Goal: Task Accomplishment & Management: Use online tool/utility

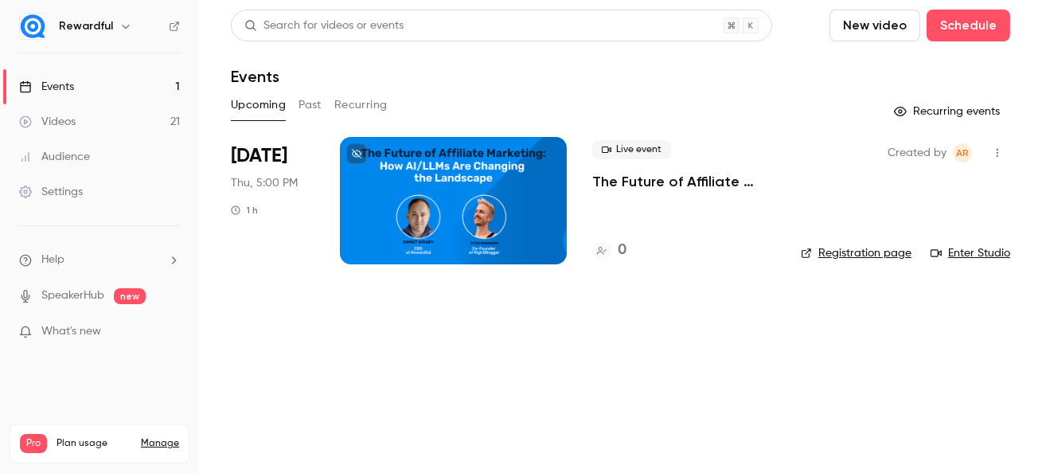
click at [669, 178] on p "The Future of Affiliate Marketing: How AI/LLMs Are Changing the Landscape" at bounding box center [683, 181] width 183 height 19
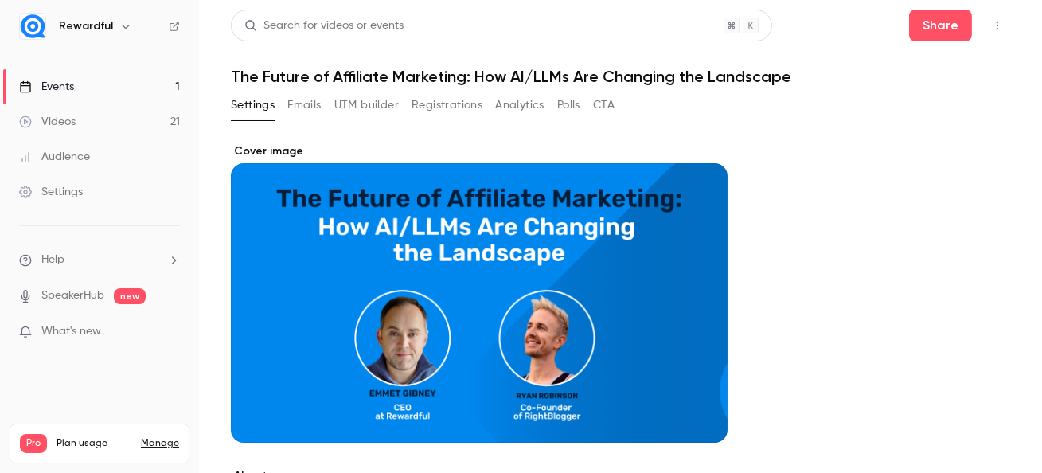
click at [310, 79] on h1 "The Future of Affiliate Marketing: How AI/LLMs Are Changing the Landscape" at bounding box center [620, 76] width 779 height 19
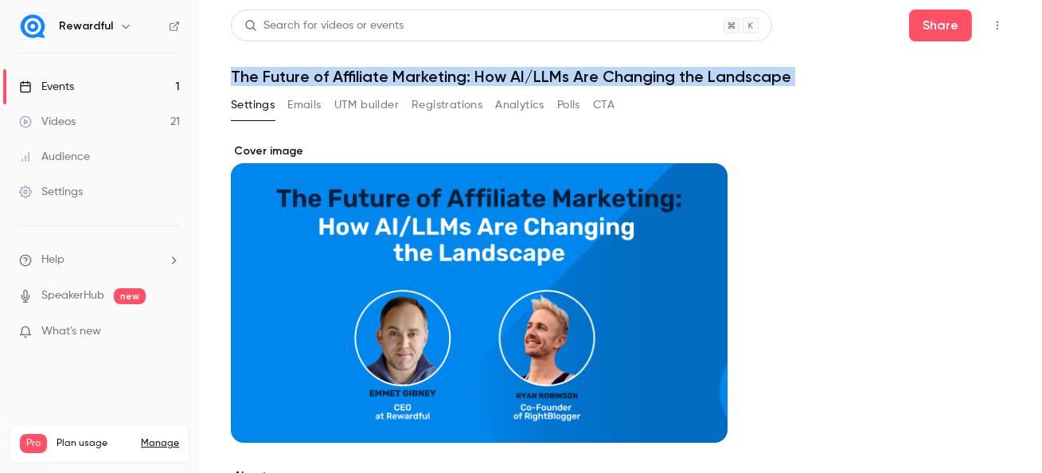
click at [310, 79] on h1 "The Future of Affiliate Marketing: How AI/LLMs Are Changing the Landscape" at bounding box center [620, 76] width 779 height 19
copy div "The Future of Affiliate Marketing: How AI/LLMs Are Changing the Landscape Setti…"
click at [66, 79] on div "Events" at bounding box center [46, 87] width 55 height 16
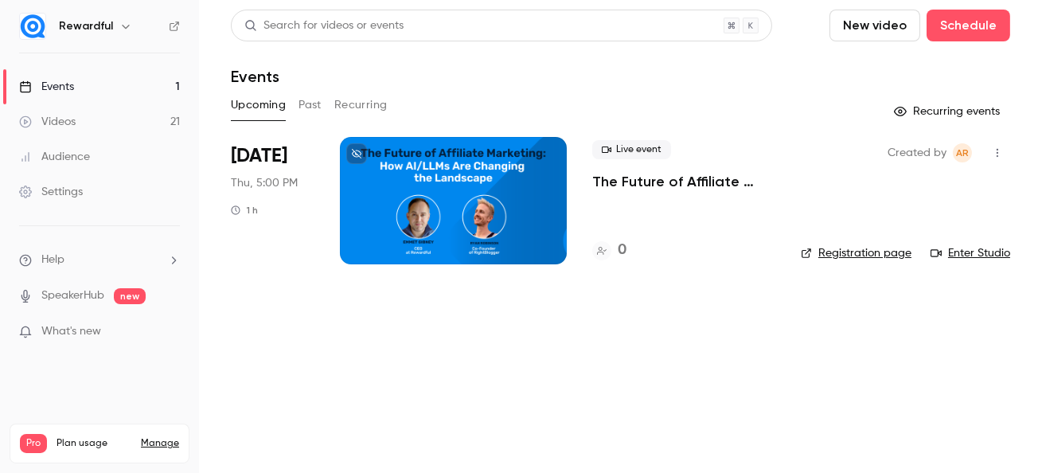
click at [829, 252] on link "Registration page" at bounding box center [856, 253] width 111 height 16
click at [477, 179] on div at bounding box center [453, 200] width 227 height 127
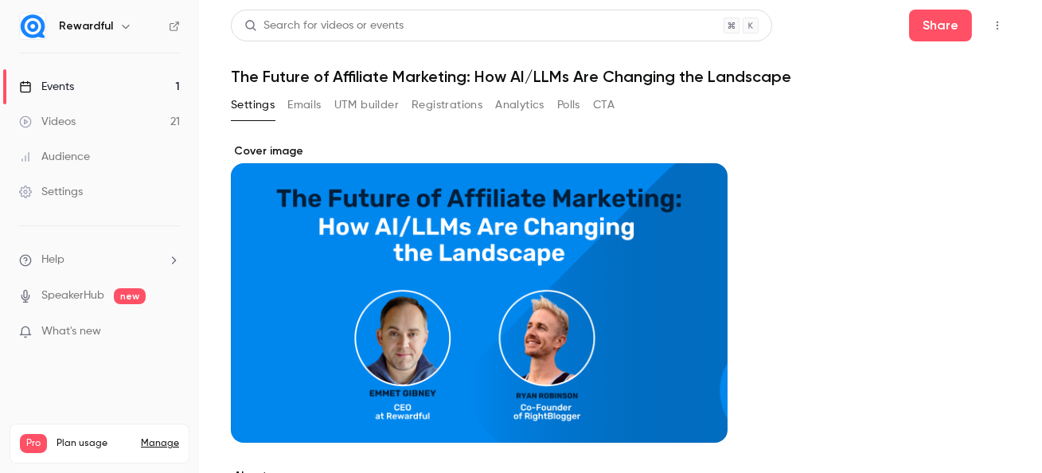
click at [373, 107] on button "UTM builder" at bounding box center [366, 104] width 64 height 25
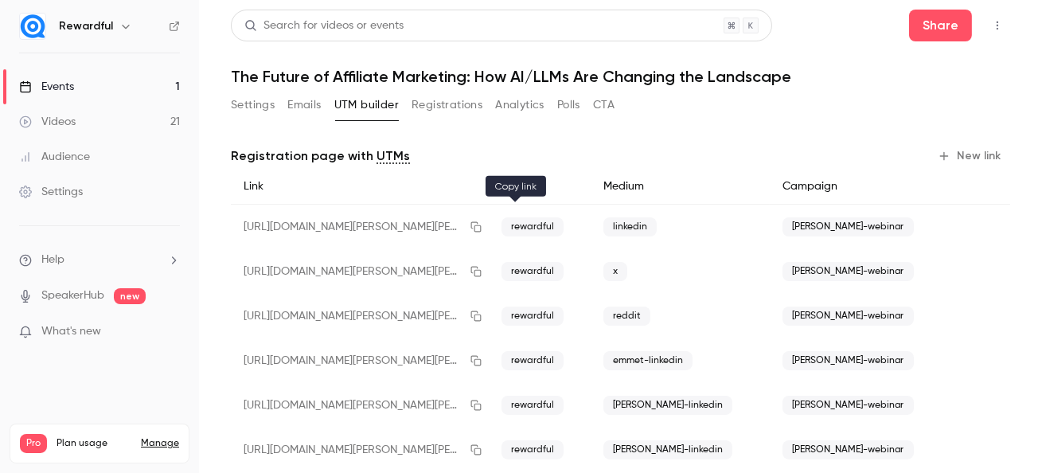
click at [482, 230] on icon "button" at bounding box center [476, 226] width 13 height 11
click at [482, 271] on icon "button" at bounding box center [476, 271] width 13 height 11
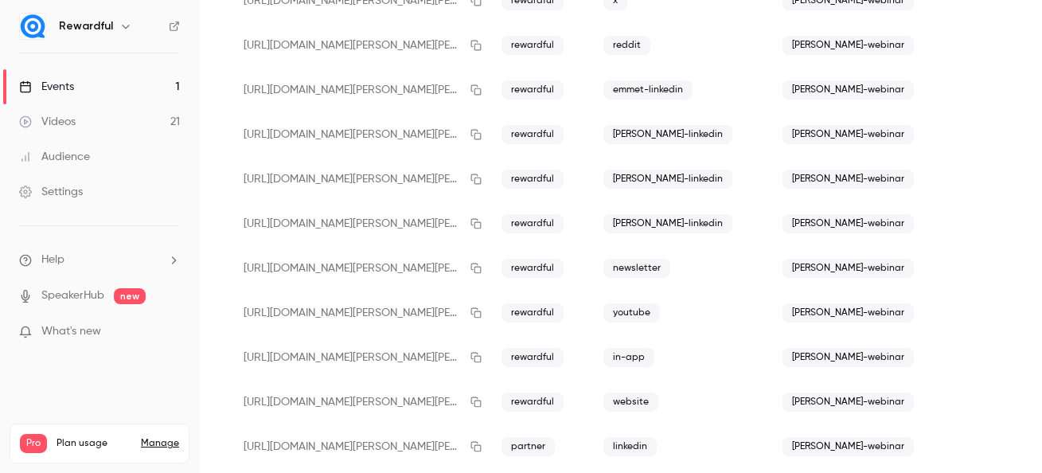
scroll to position [287, 0]
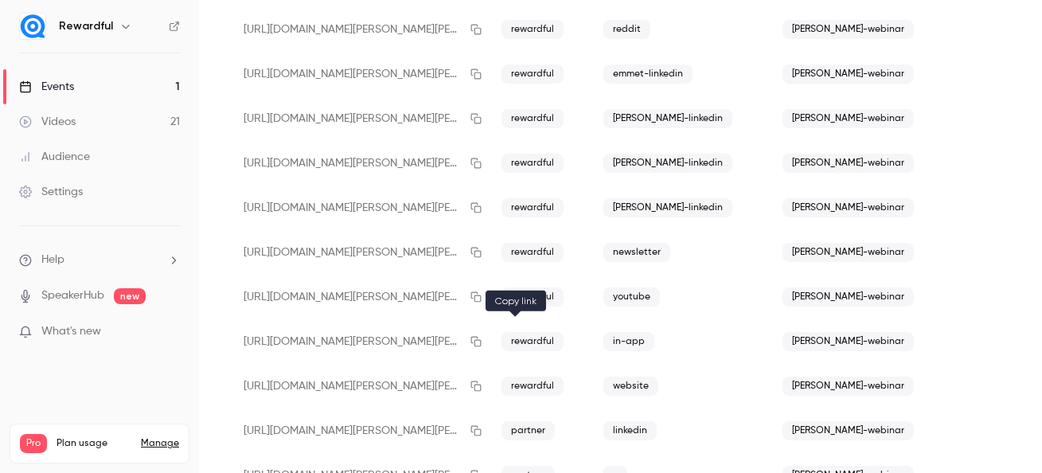
click at [482, 345] on icon "button" at bounding box center [476, 341] width 13 height 11
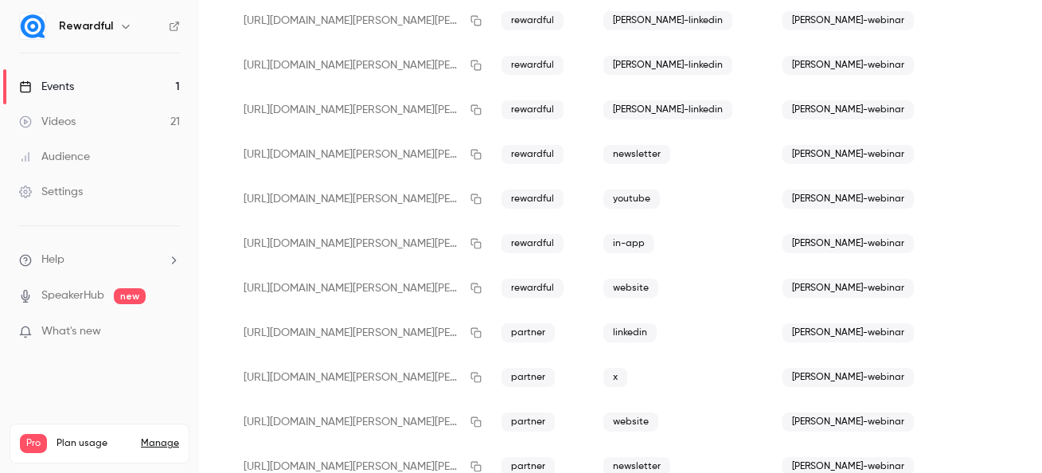
scroll to position [388, 0]
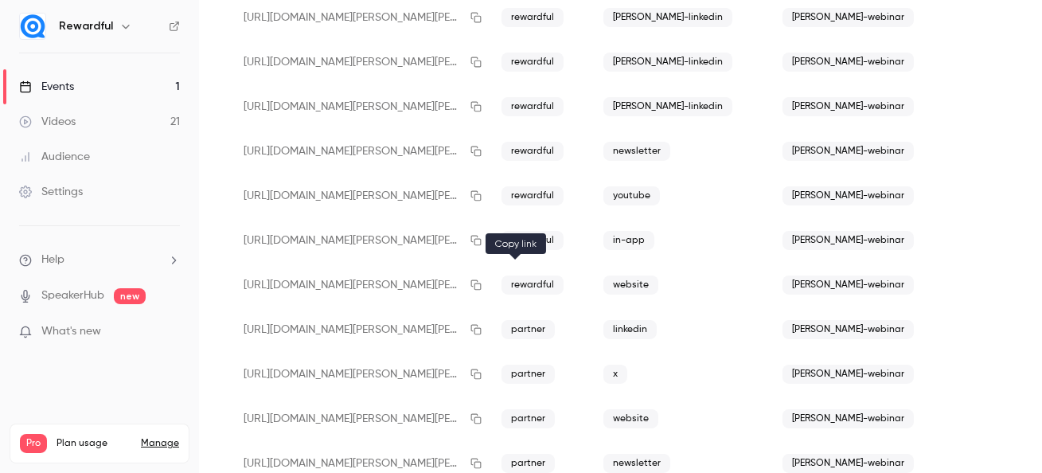
click at [482, 284] on icon "button" at bounding box center [476, 284] width 13 height 11
click at [482, 150] on icon "button" at bounding box center [476, 151] width 13 height 11
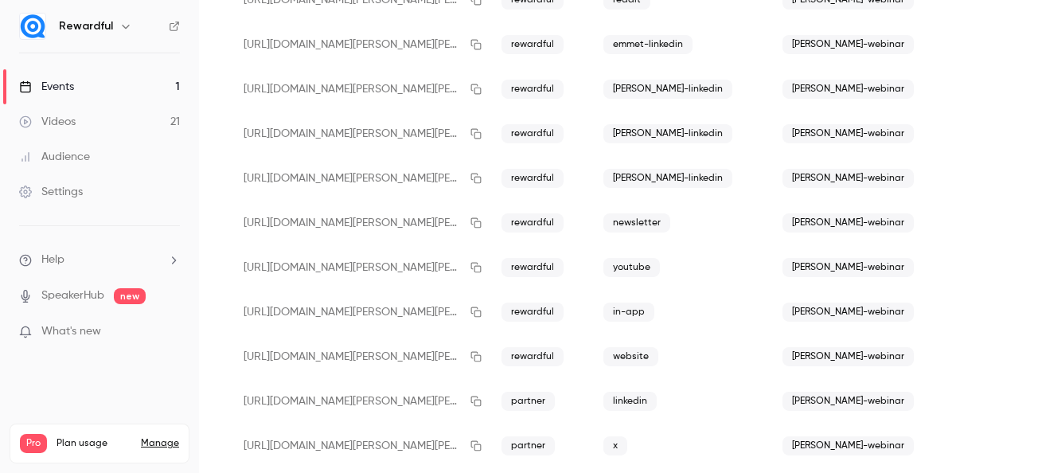
scroll to position [255, 0]
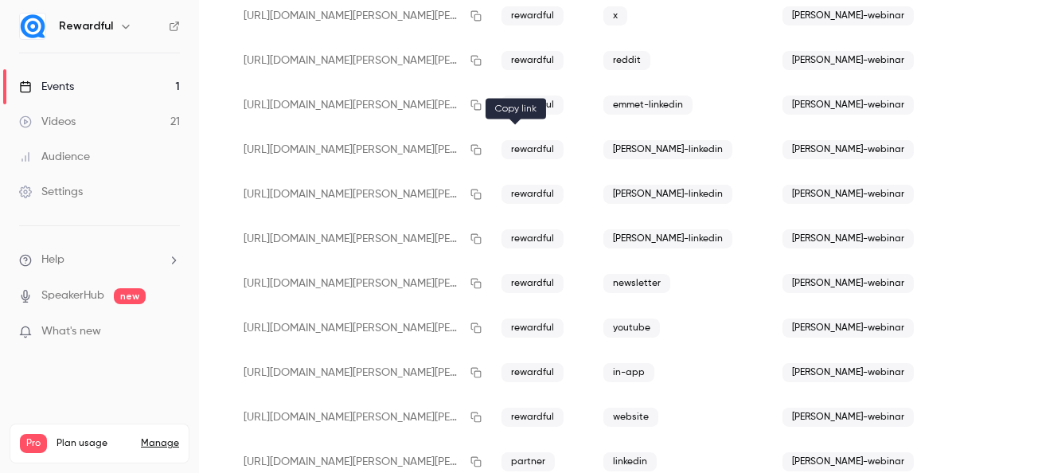
click at [482, 150] on icon "button" at bounding box center [476, 149] width 13 height 11
click at [482, 189] on icon "button" at bounding box center [476, 194] width 13 height 11
click at [482, 238] on icon "button" at bounding box center [476, 238] width 13 height 11
click at [489, 228] on button "button" at bounding box center [475, 238] width 25 height 25
click at [482, 327] on icon "button" at bounding box center [476, 328] width 10 height 10
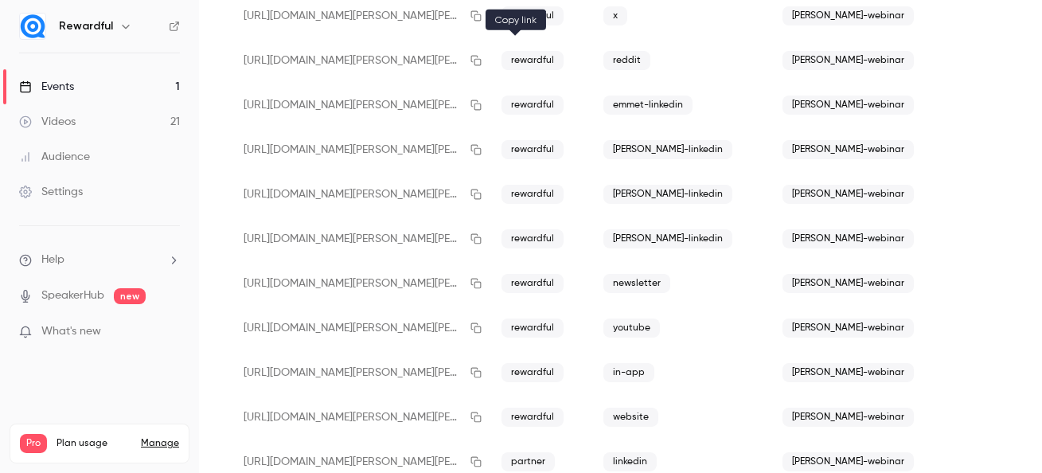
click at [482, 61] on icon "button" at bounding box center [476, 60] width 13 height 11
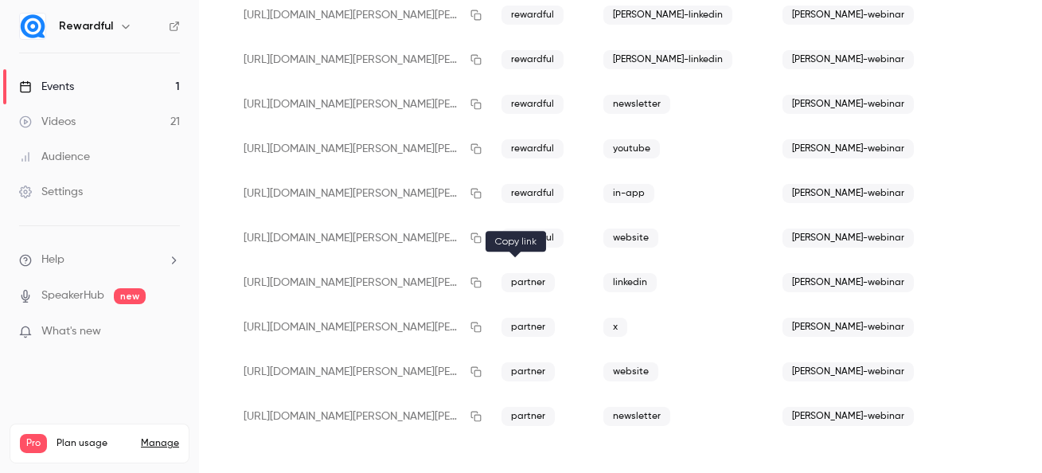
click at [489, 283] on button "button" at bounding box center [475, 282] width 25 height 25
click at [482, 419] on icon "button" at bounding box center [476, 416] width 13 height 11
click at [482, 371] on icon "button" at bounding box center [476, 371] width 13 height 11
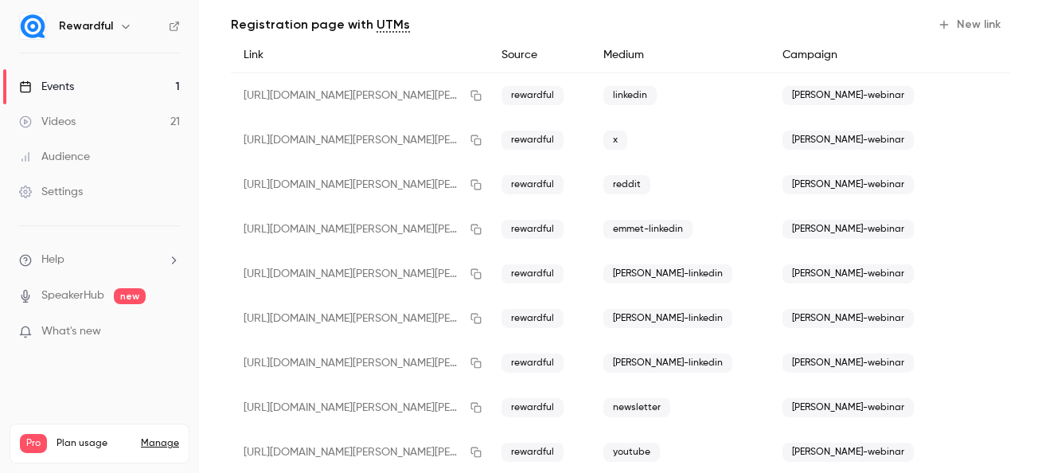
scroll to position [0, 0]
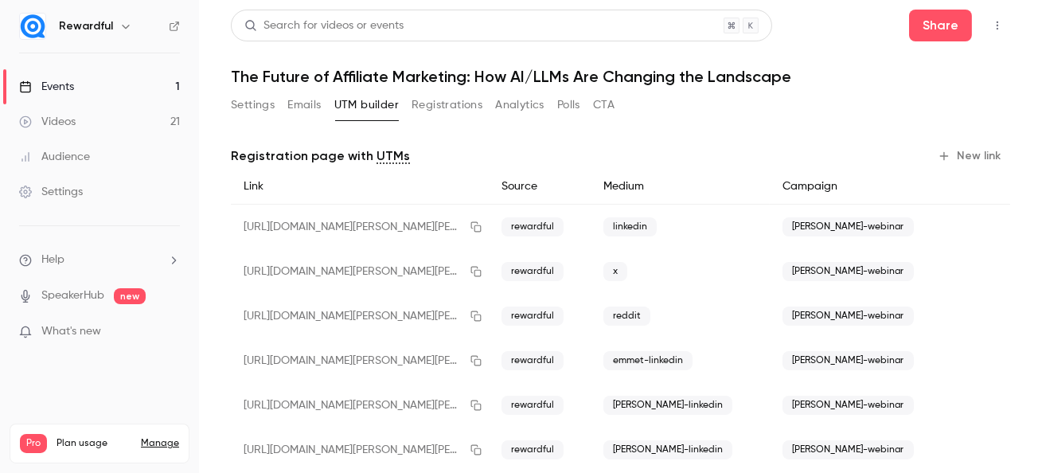
click at [107, 80] on link "Events 1" at bounding box center [99, 86] width 199 height 35
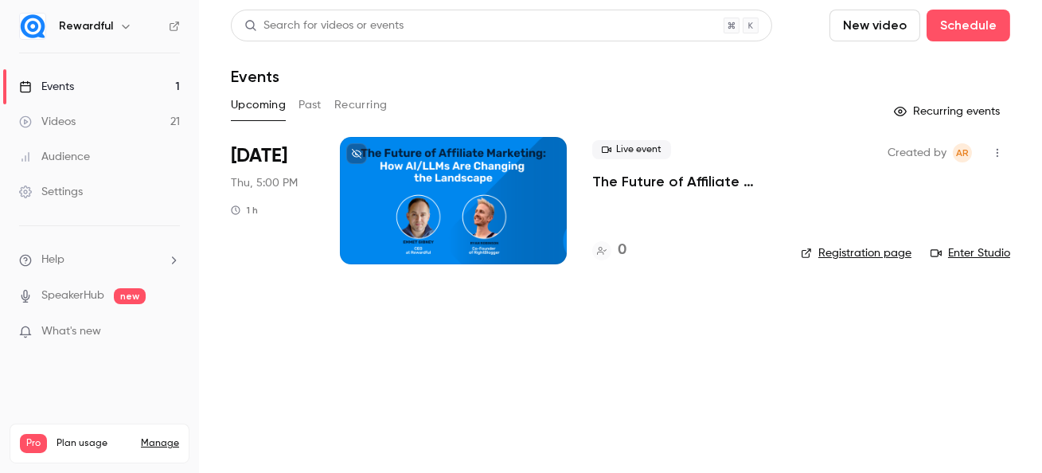
click at [970, 257] on link "Enter Studio" at bounding box center [970, 253] width 80 height 16
